Goal: Check status: Check status

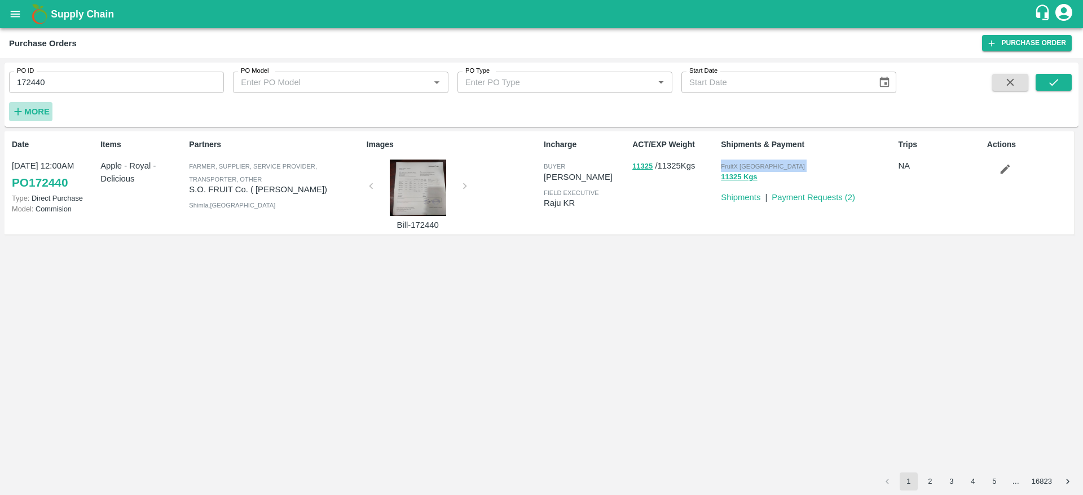
click at [32, 115] on strong "More" at bounding box center [36, 111] width 25 height 9
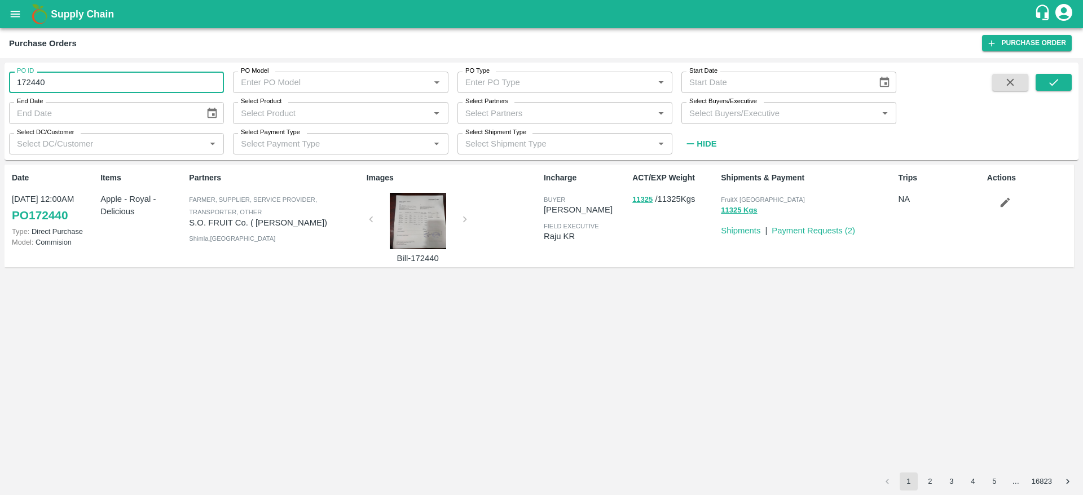
click at [107, 85] on input "172440" at bounding box center [116, 82] width 215 height 21
paste input "text"
type input "143758"
click at [1051, 83] on icon "submit" at bounding box center [1053, 82] width 9 height 7
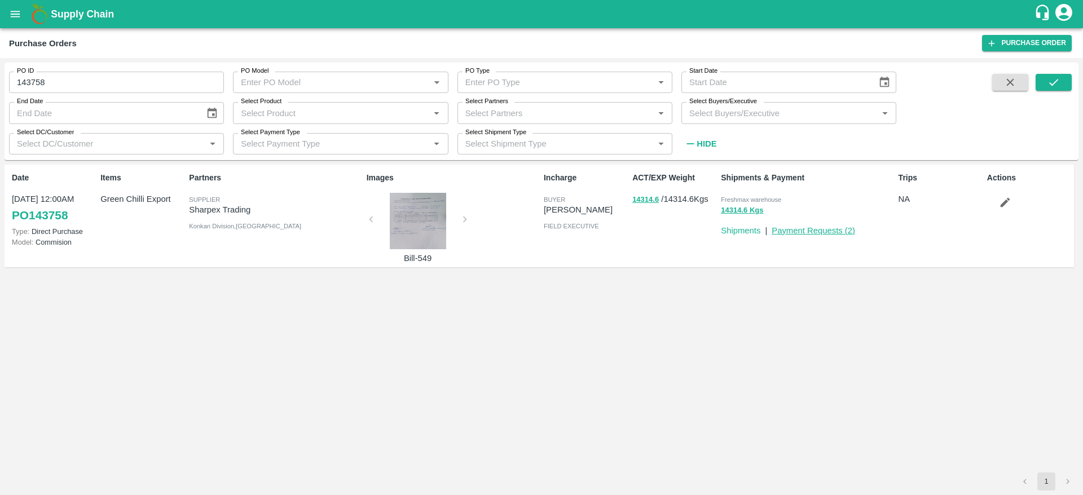
click at [788, 230] on link "Payment Requests ( 2 )" at bounding box center [813, 230] width 83 height 9
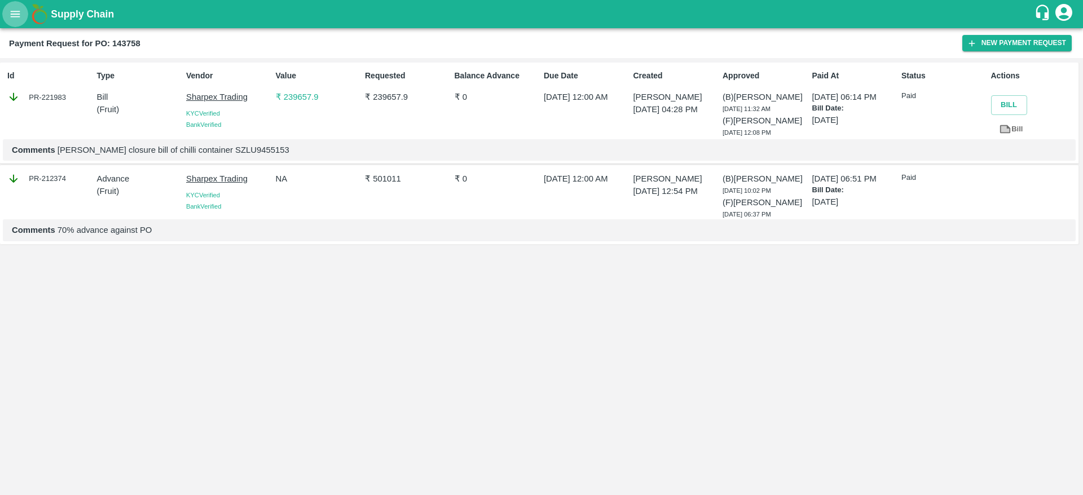
click at [13, 12] on icon "open drawer" at bounding box center [15, 14] width 12 height 12
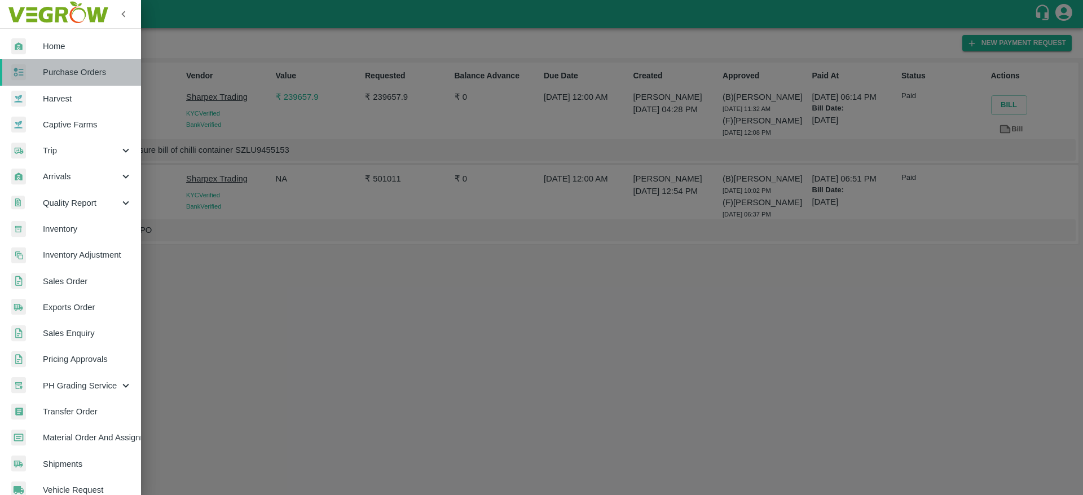
click at [74, 69] on span "Purchase Orders" at bounding box center [87, 72] width 89 height 12
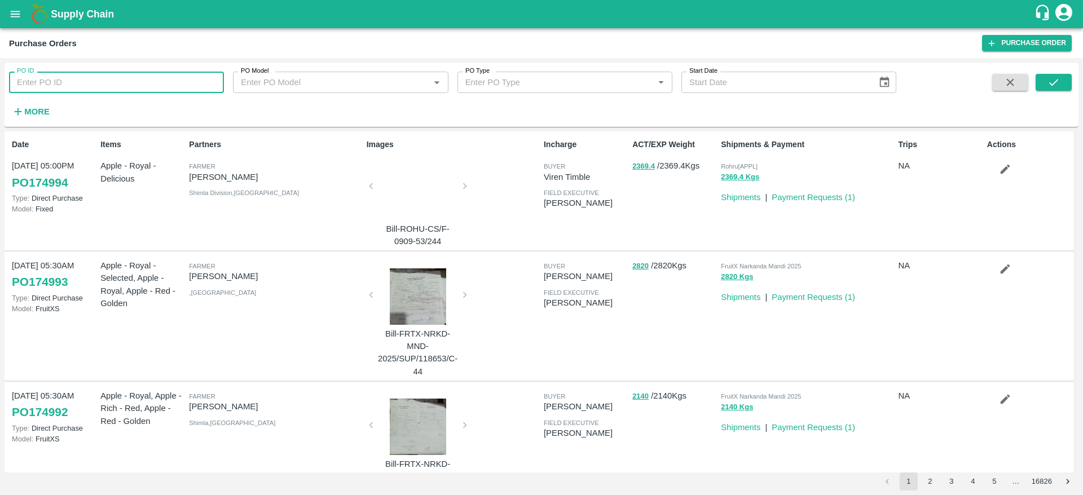
click at [112, 82] on input "PO ID" at bounding box center [116, 82] width 215 height 21
paste input "134755"
type input "134755"
click at [1059, 82] on icon "submit" at bounding box center [1054, 82] width 12 height 12
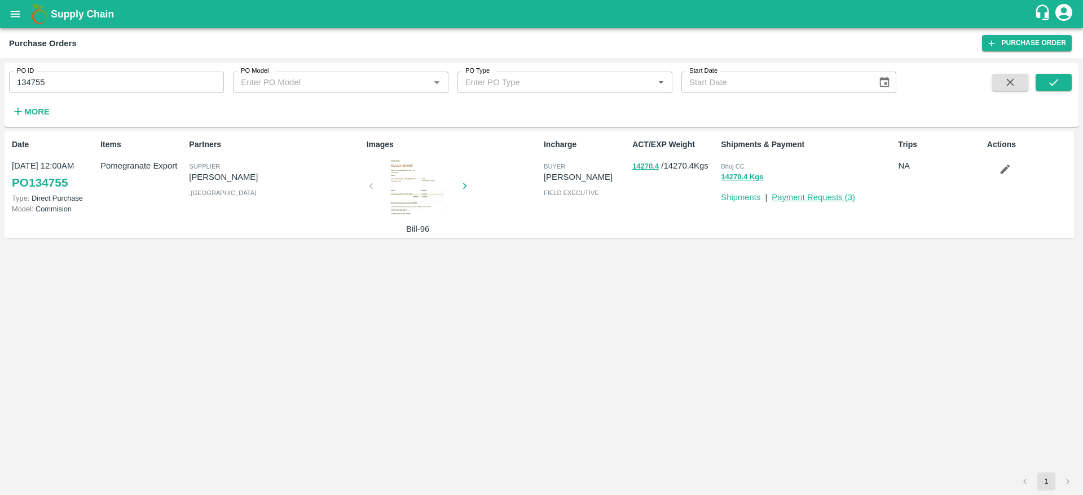
click at [834, 193] on link "Payment Requests ( 3 )" at bounding box center [813, 197] width 83 height 9
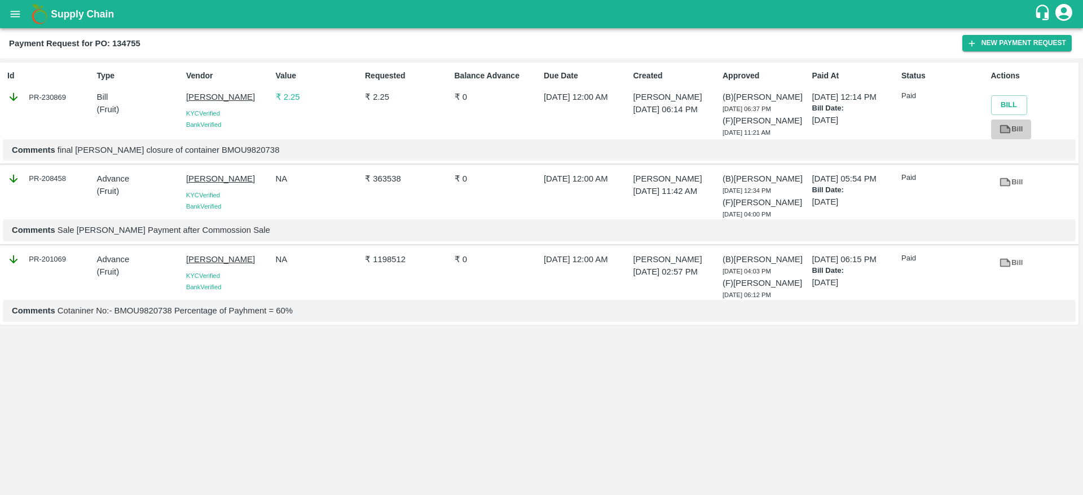
click at [1011, 129] on link "Bill" at bounding box center [1011, 130] width 40 height 20
